Goal: Find specific page/section: Find specific page/section

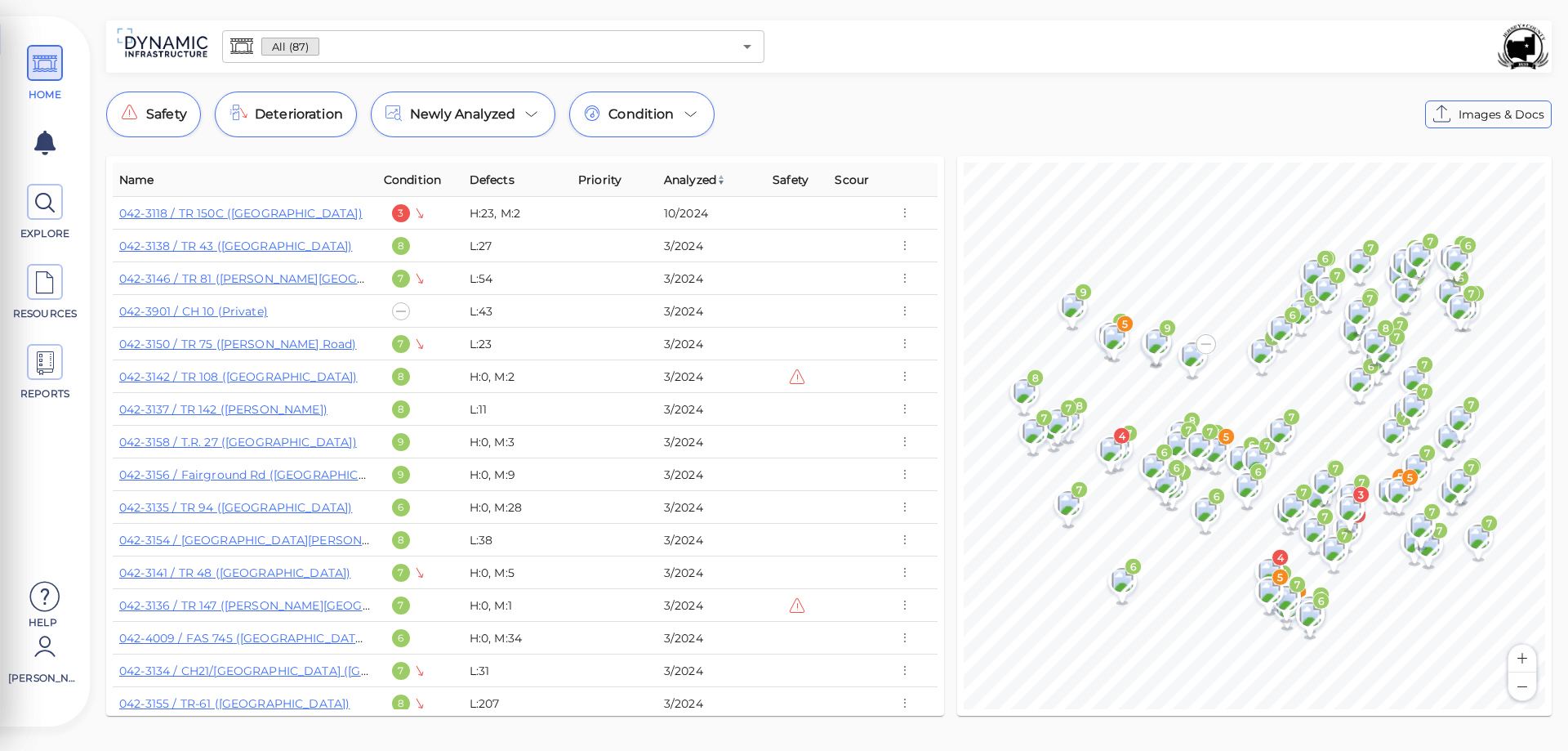
click at [1524, 665] on button "Zoom in" at bounding box center [1522, 658] width 28 height 28
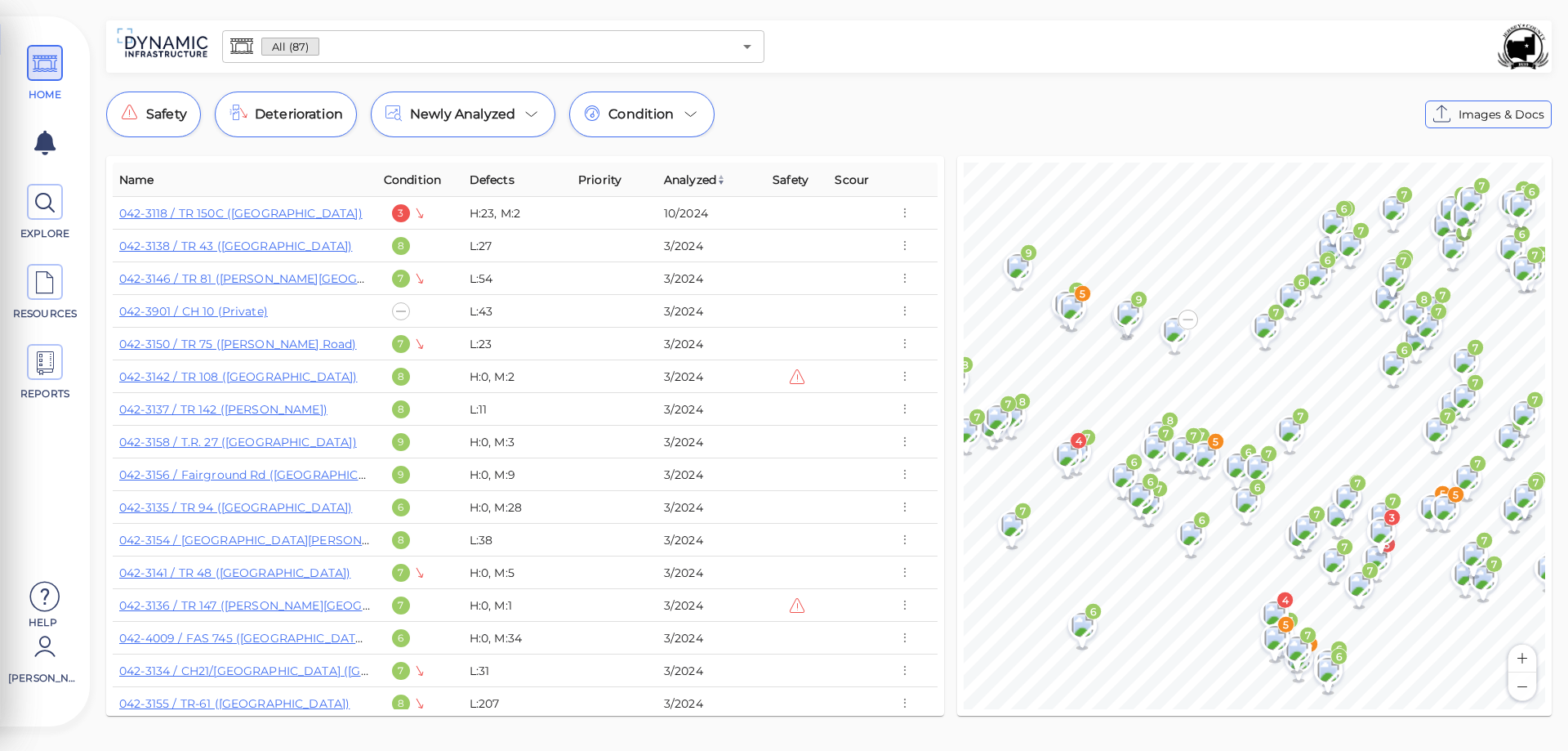
click at [1523, 664] on button "Zoom in" at bounding box center [1522, 658] width 28 height 28
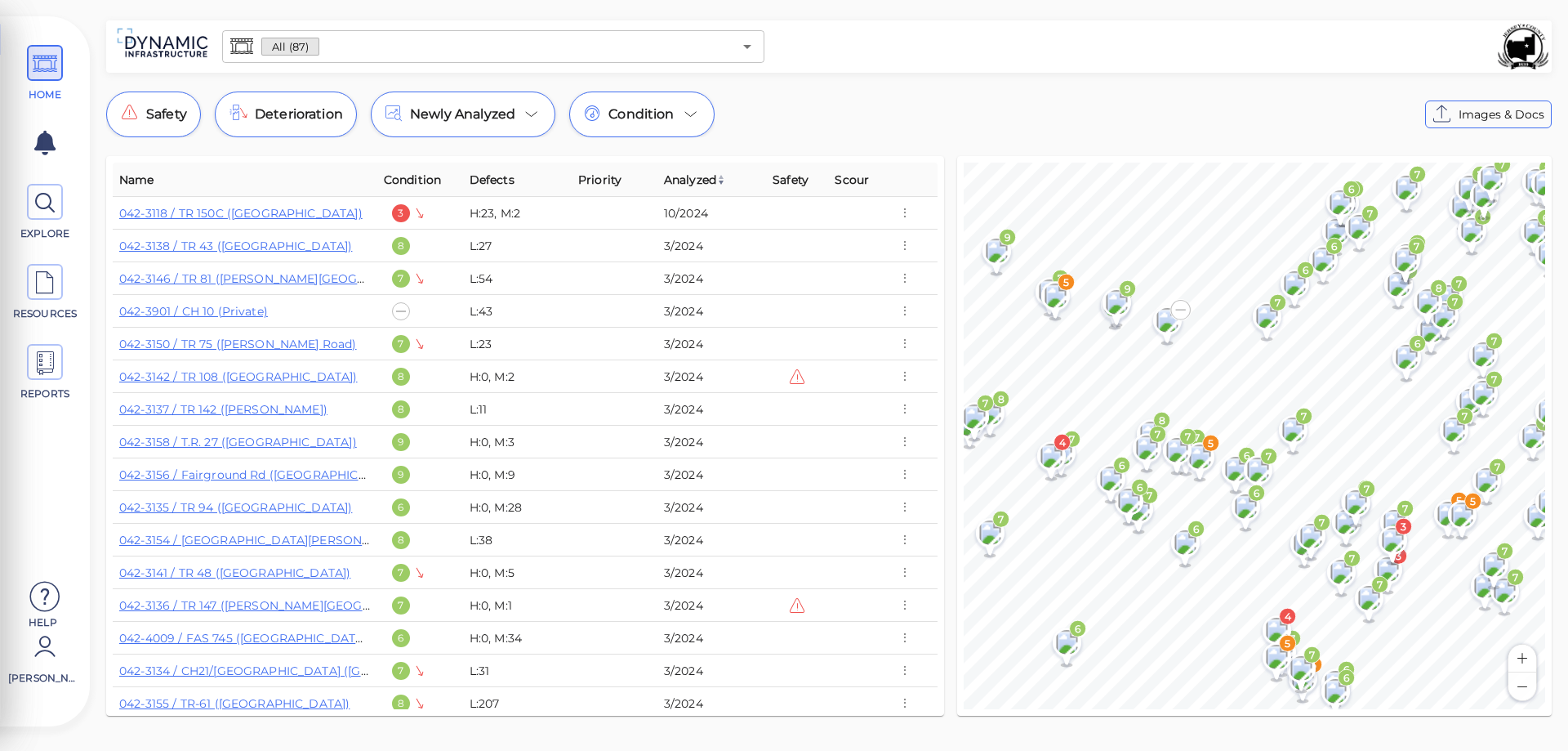
click at [1522, 663] on button "Zoom in" at bounding box center [1522, 658] width 28 height 28
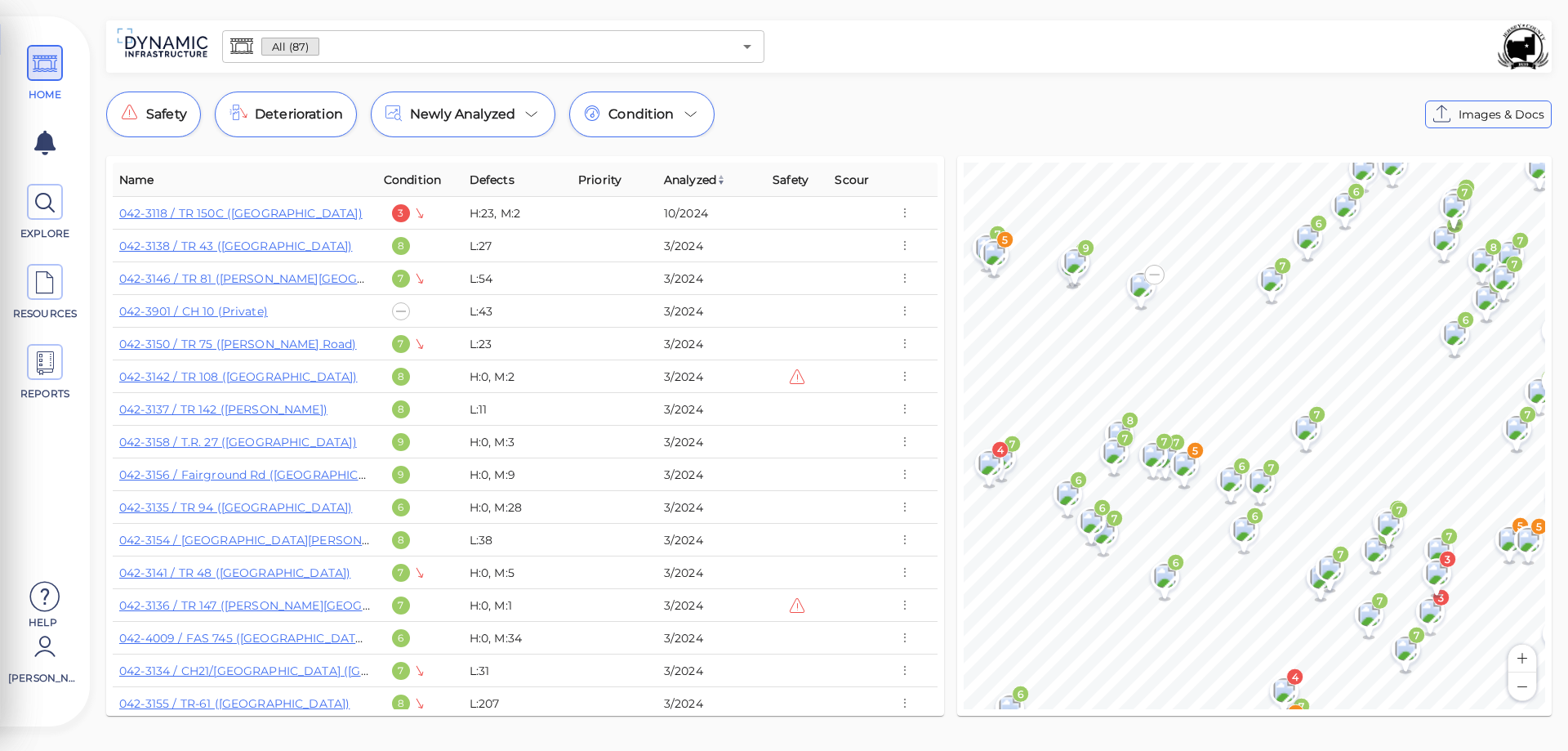
click at [1522, 662] on button "Zoom in" at bounding box center [1522, 658] width 28 height 28
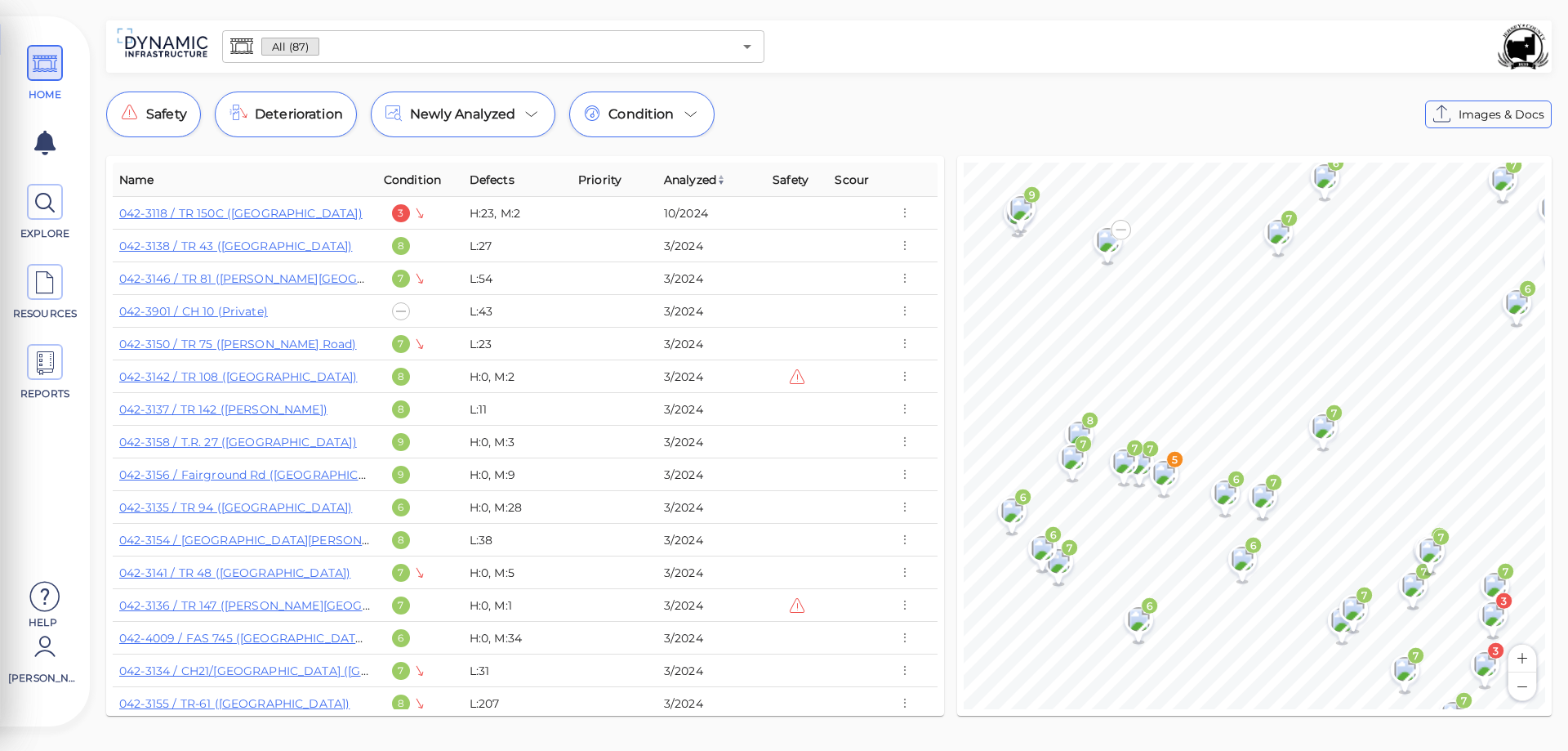
click at [1522, 662] on button "Zoom in" at bounding box center [1522, 658] width 28 height 28
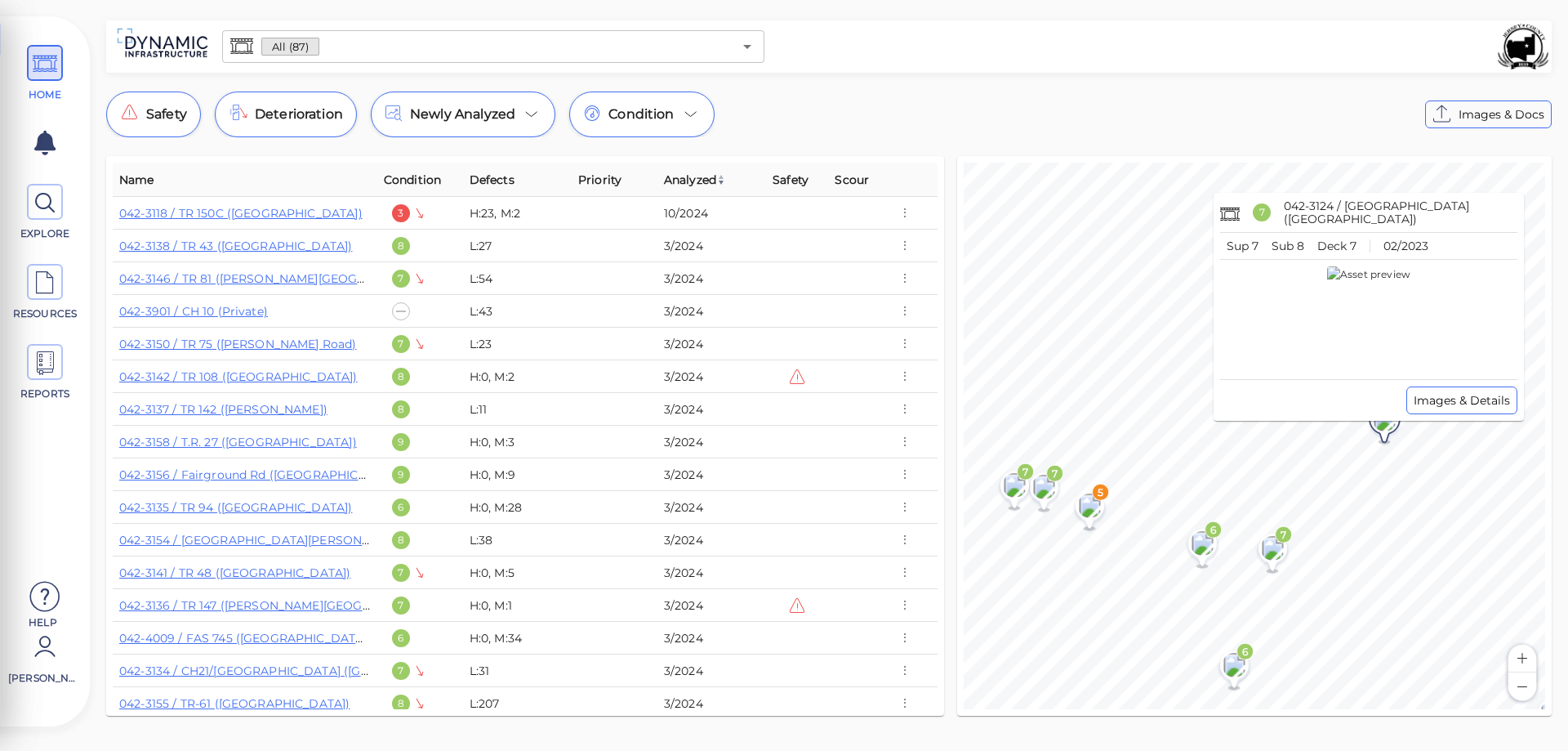
click at [1389, 422] on image at bounding box center [1385, 419] width 32 height 25
click at [1459, 406] on span "Images & Details" at bounding box center [1462, 400] width 96 height 20
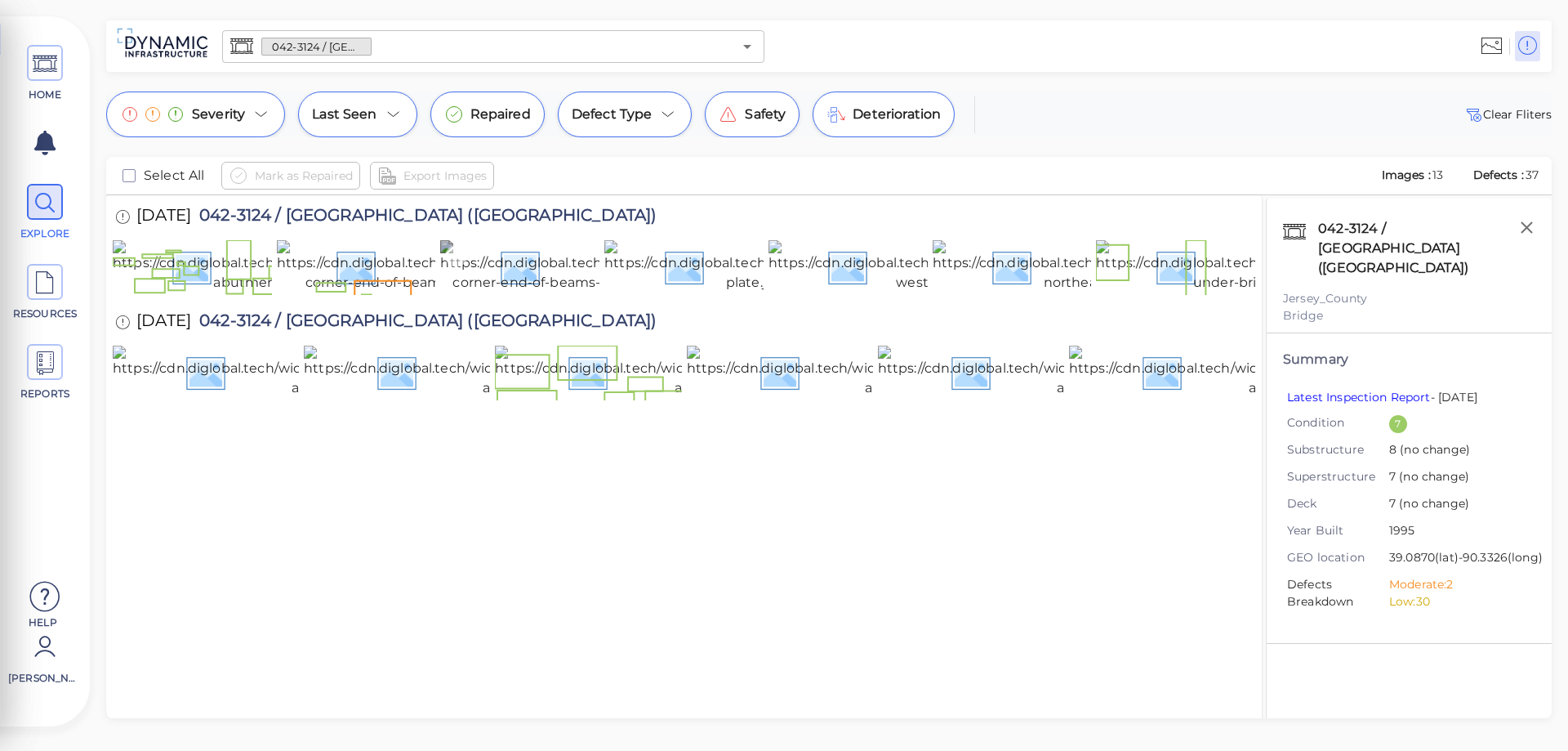
click at [577, 292] on img at bounding box center [618, 266] width 355 height 53
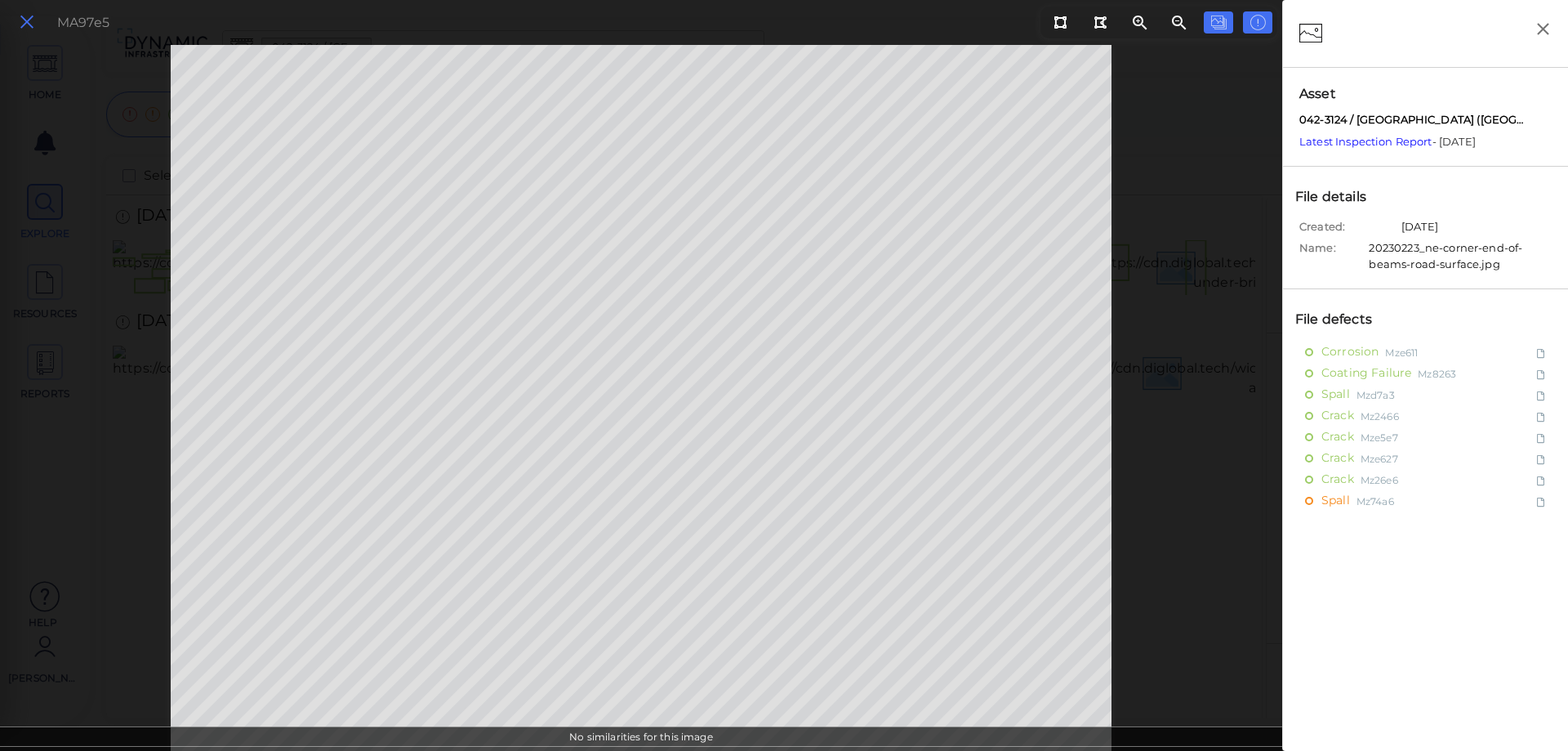
click at [30, 26] on icon at bounding box center [27, 22] width 18 height 22
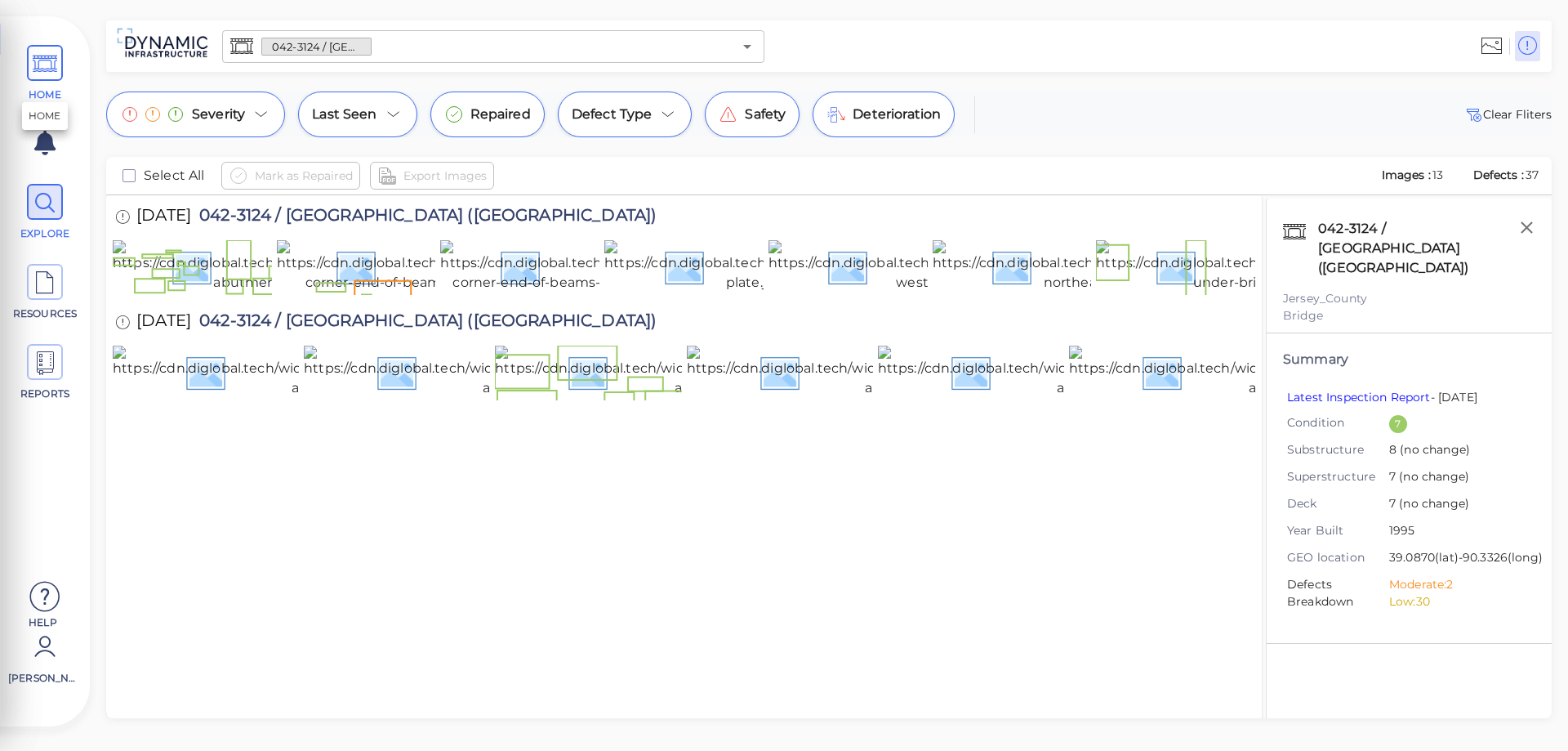
click at [51, 68] on icon at bounding box center [45, 64] width 25 height 36
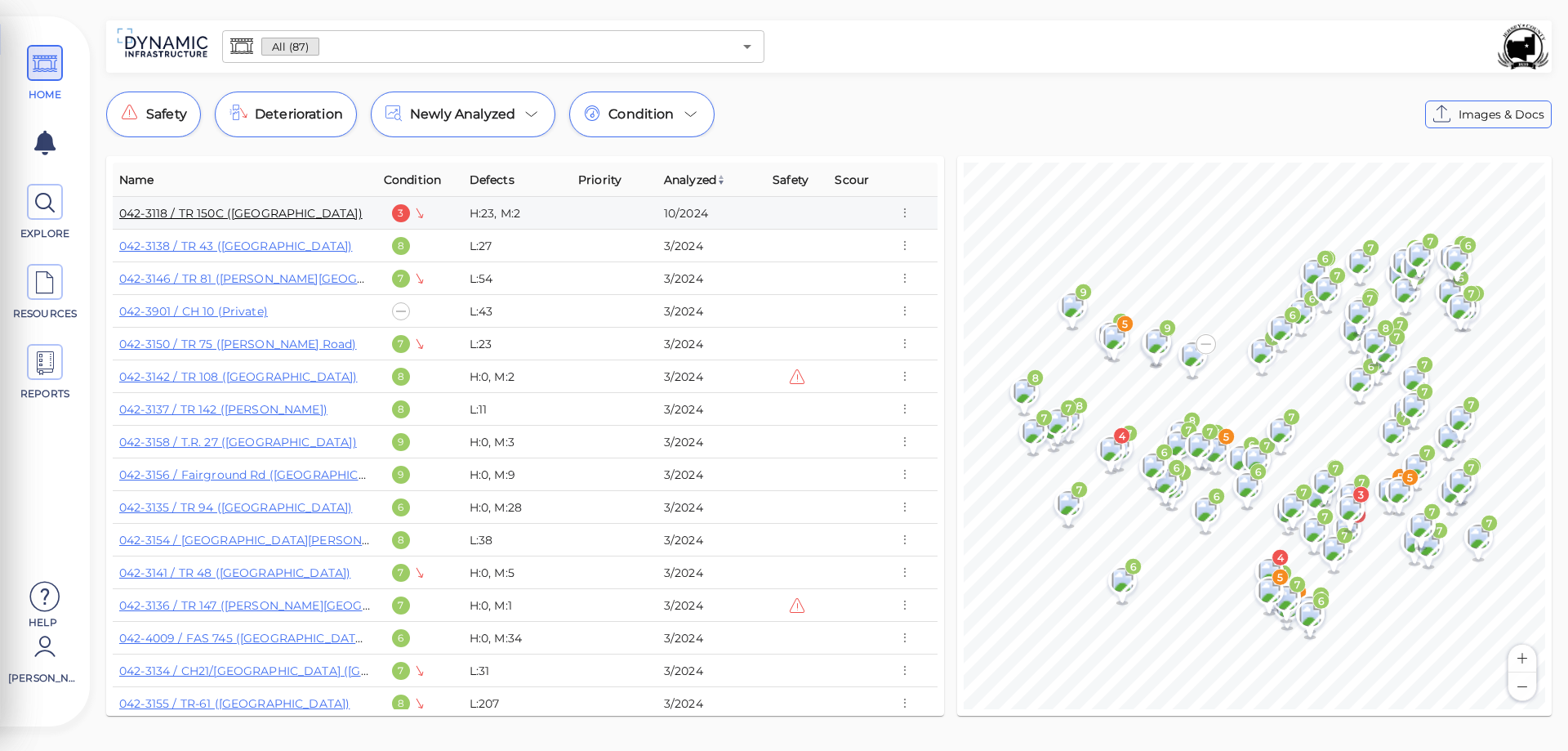
click at [197, 213] on link "042-3118 / TR 150C (Palomino Court)" at bounding box center [241, 213] width 244 height 14
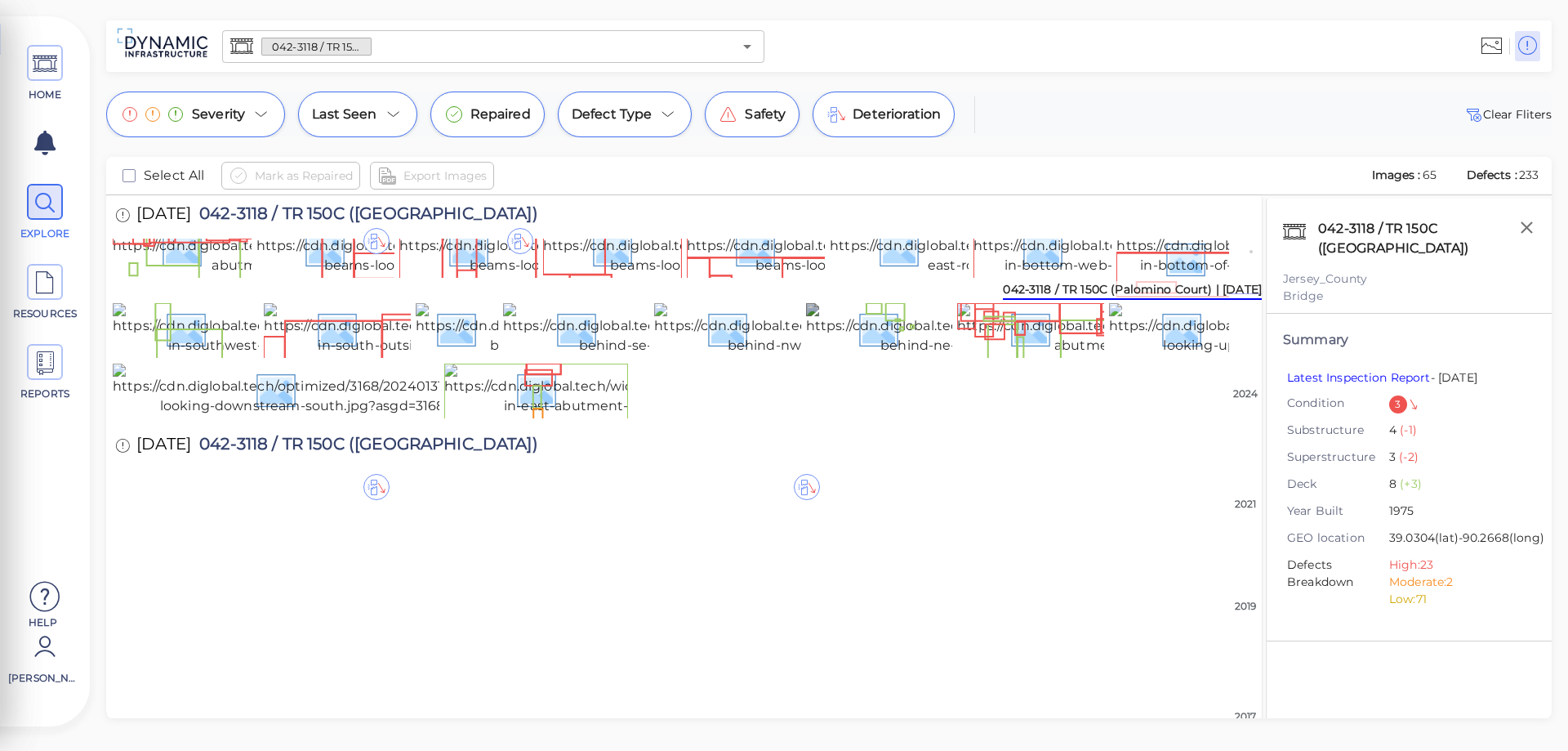
scroll to position [494, 0]
